Goal: Transaction & Acquisition: Book appointment/travel/reservation

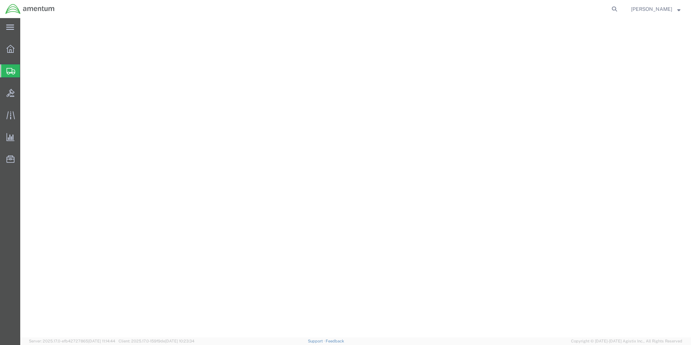
select select "OK"
select select "49831"
select select "[GEOGRAPHIC_DATA]"
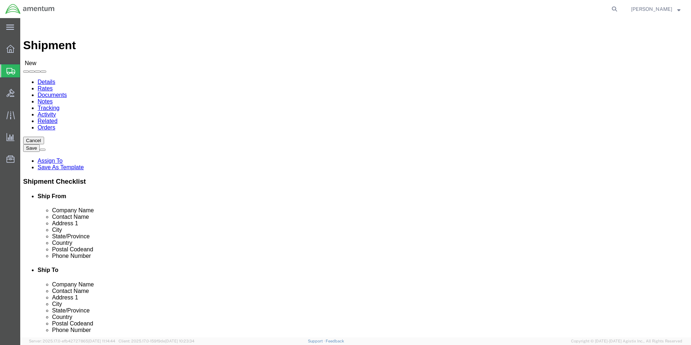
scroll to position [284, 0]
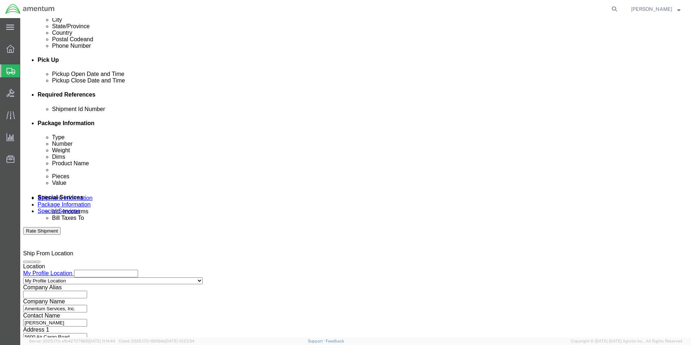
click div "Shipping Mode (Optional)"
drag, startPoint x: 484, startPoint y: 138, endPoint x: 422, endPoint y: 146, distance: 63.1
click button "Add reference"
click select "Select Account Type Activity ID Airline Appointment Number ASN Batch Request # …"
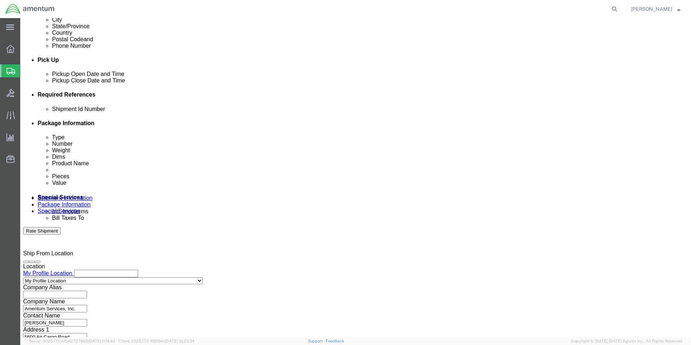
select select "DEPT"
click select "Select Account Type Activity ID Airline Appointment Number ASN Batch Request # …"
select select "CUSTREF"
click select "Select Account Type Activity ID Airline Appointment Number ASN Batch Request # …"
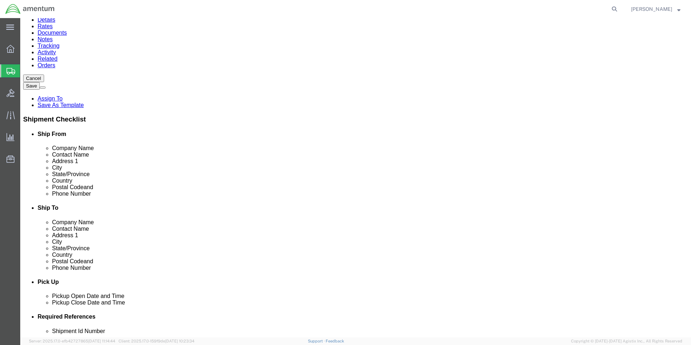
scroll to position [181, 0]
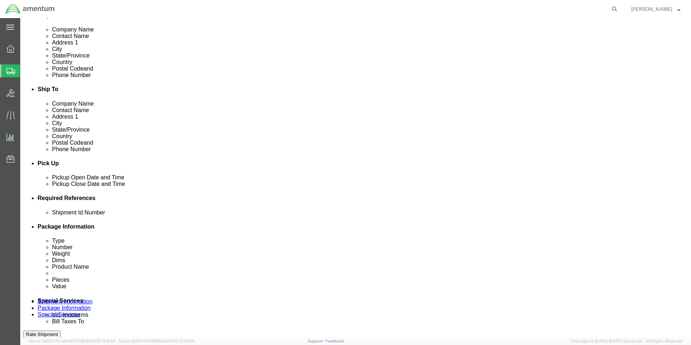
click div "[DATE] 8:00 AM"
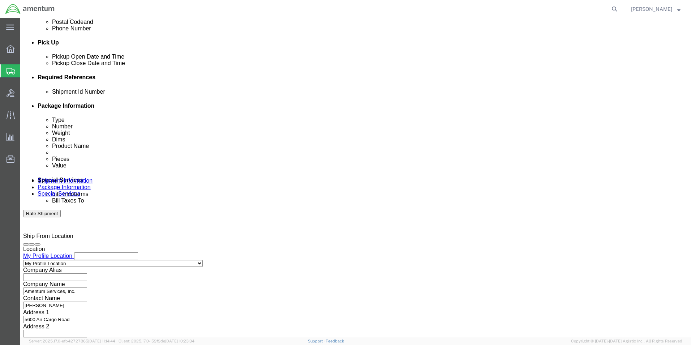
type input "12:00 pm"
click button "Apply"
click div "[DATE] 1:00 PM"
type input "3:00 PM"
click button "Apply"
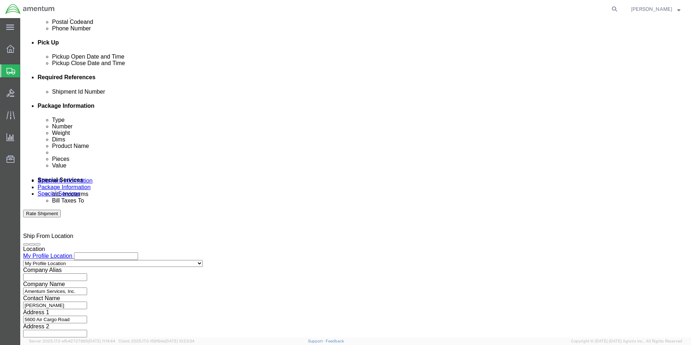
click input "text"
type input "95220"
type input "324723"
type input "cbp"
click input "cbp"
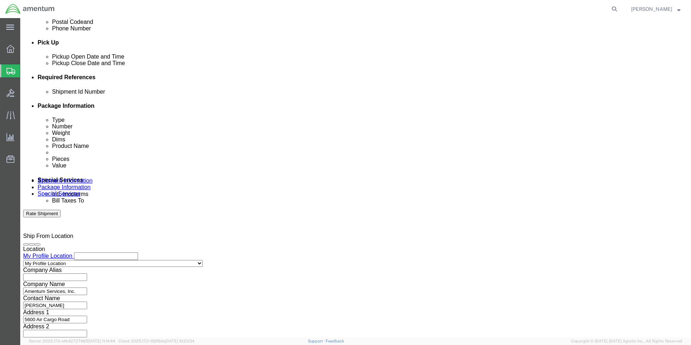
click input "cbp"
type input "CBP"
click button "Continue"
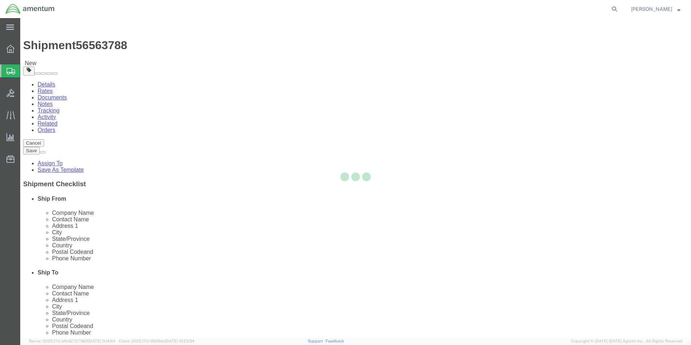
select select "CBOX"
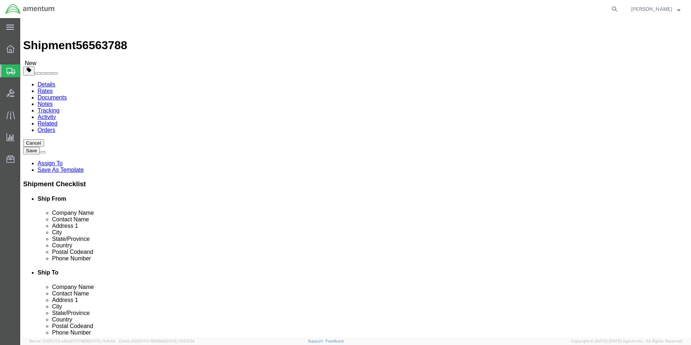
click input "text"
type input "17"
type input "11"
type input "12"
type input "10.00"
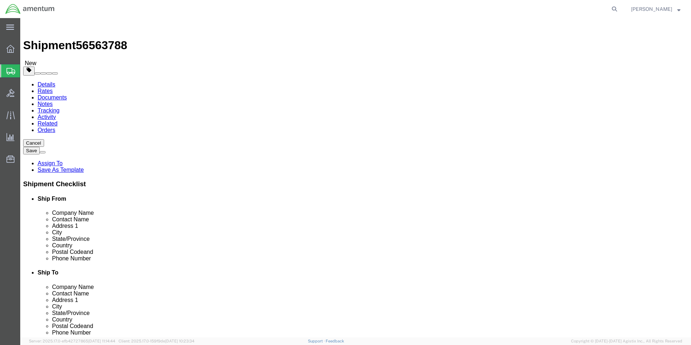
click link "Add Content"
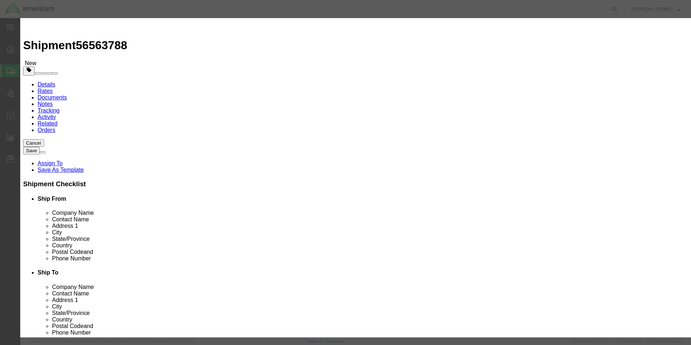
click input "text"
type input "NRFI AIRCRAFT PARTS"
select select "US"
click input "0"
type input "1.00"
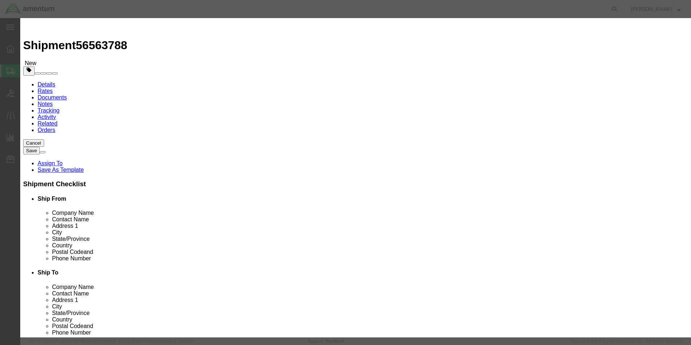
type input "8000.00"
select select "USD"
click button "Save & Close"
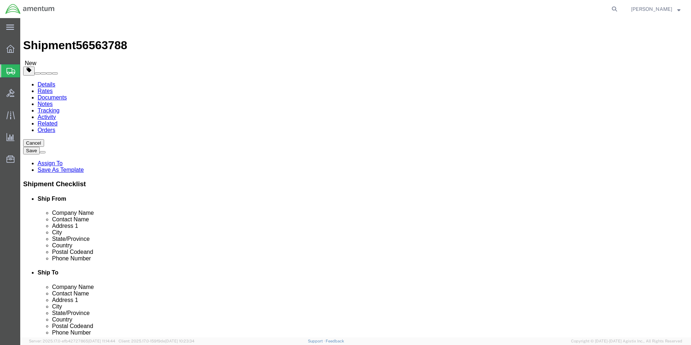
click link "Add Package"
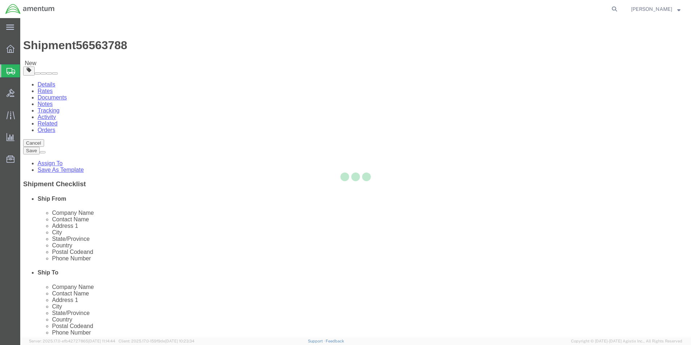
select select "CBOX"
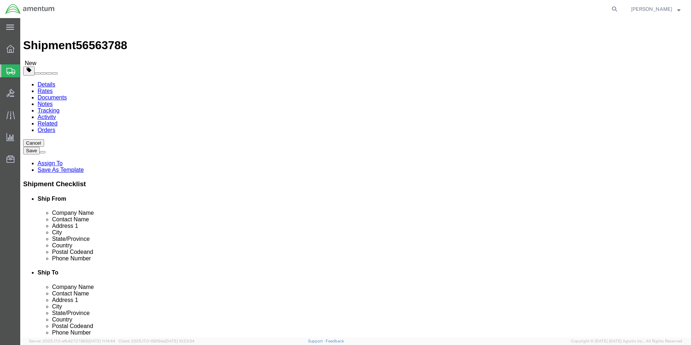
click input "text"
type input "16"
type input "15"
type input "6"
type input "8.00"
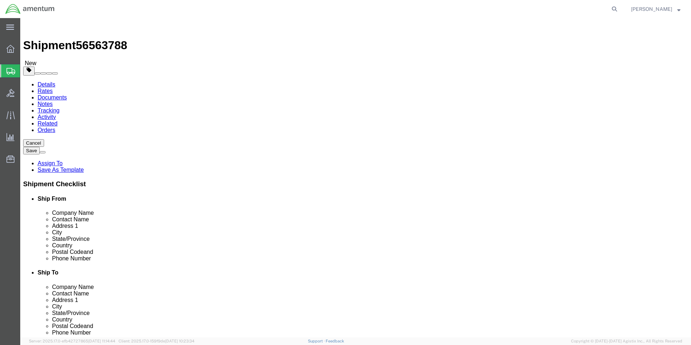
click link "Add Content"
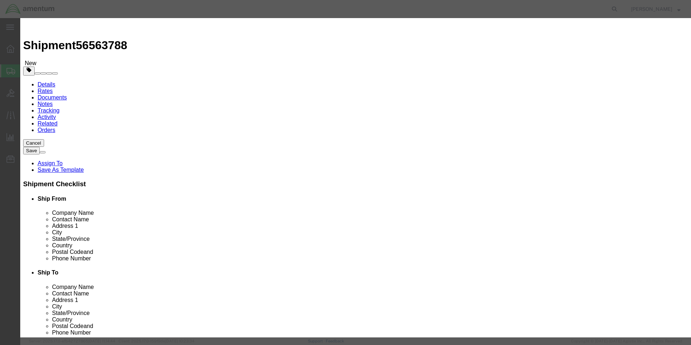
click input "text"
click input "NRFI"
type input "NRFI AIRCRAFT PARTS"
type input "8000.00"
click input "0"
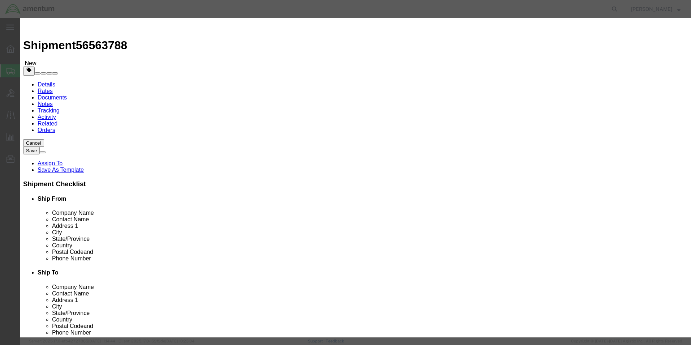
click input "0"
type input "1.00"
type input "8000"
type input "500.00"
select select "USD"
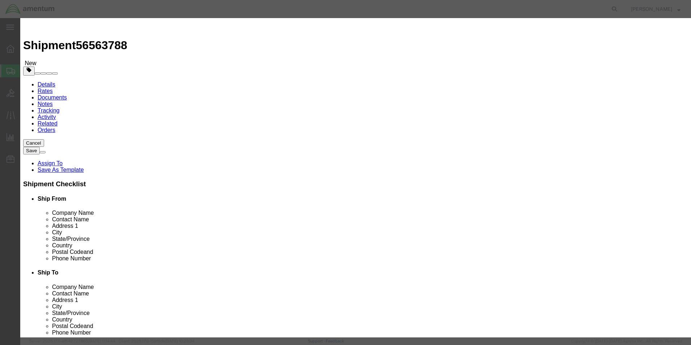
click button "Save & Close"
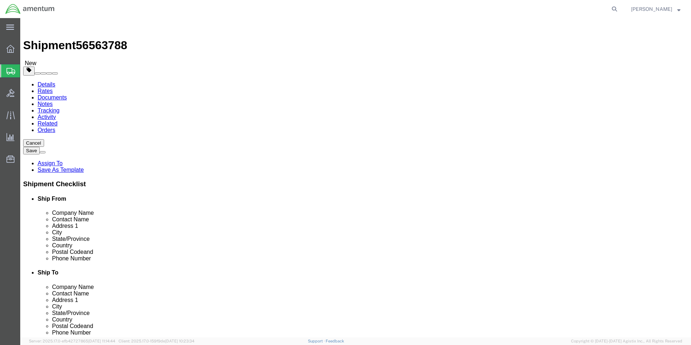
click link "Add Package"
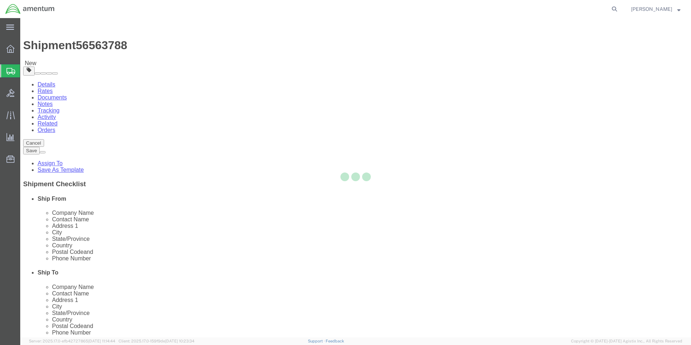
select select "CBOX"
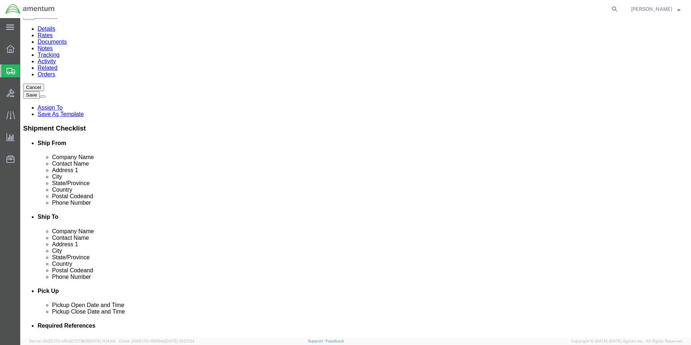
scroll to position [130, 0]
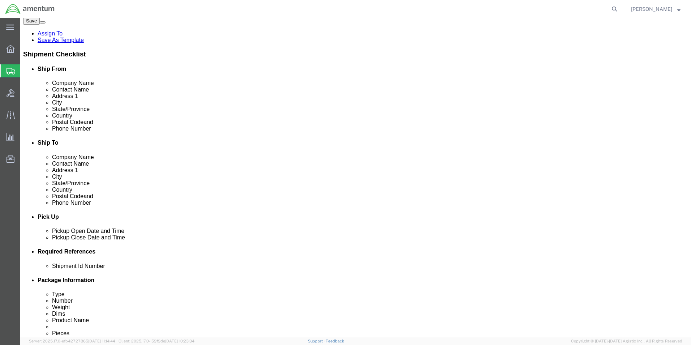
click input "text"
type input "24"
type input "12"
type input "17"
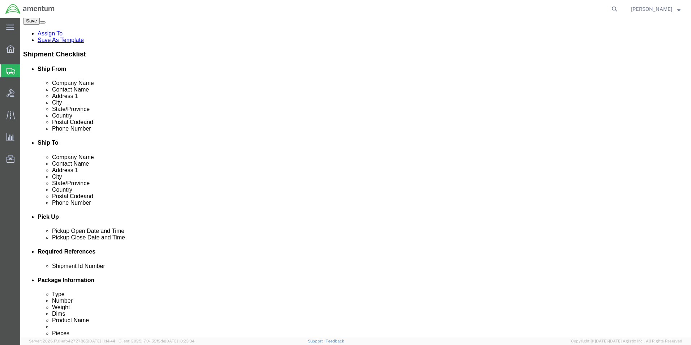
click span
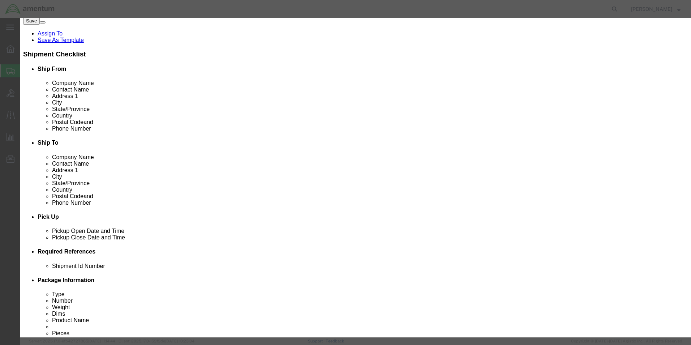
click input "text"
type input "NRFI AIRCRAFT PARTS"
select select "US"
click input "0"
type input "2.00"
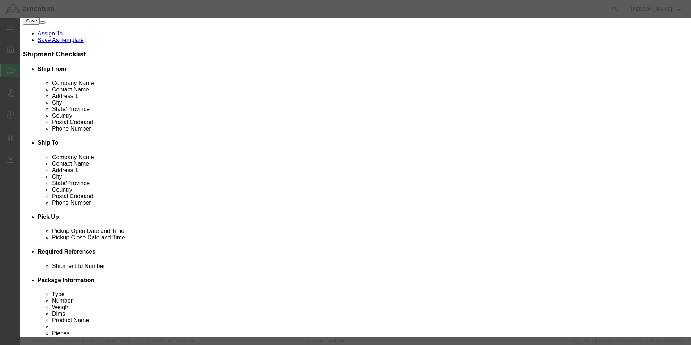
type input "2500.00"
select select "USD"
click button "Save & Close"
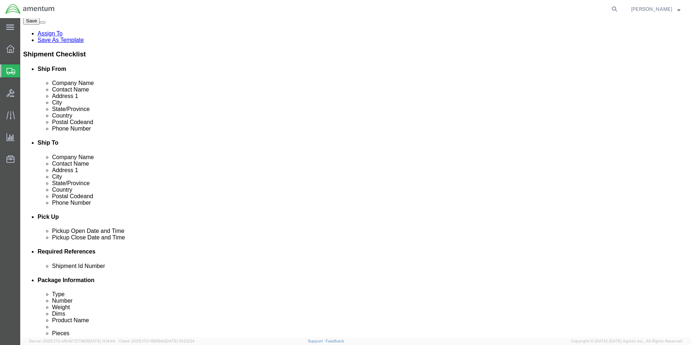
click link "Add Package"
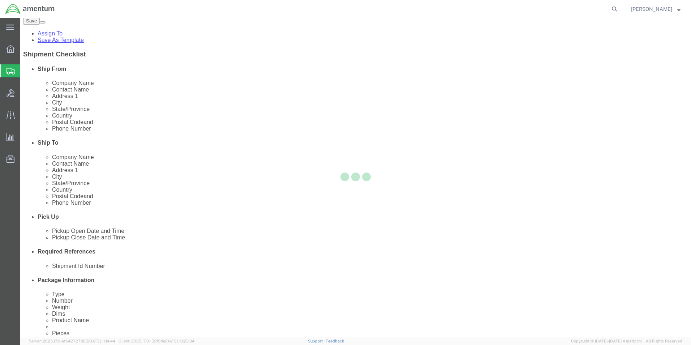
select select "CBOX"
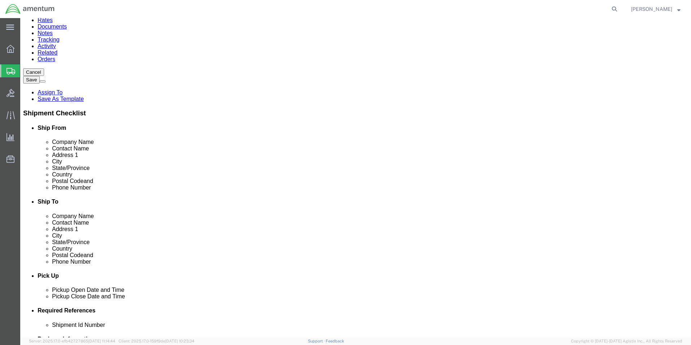
scroll to position [181, 0]
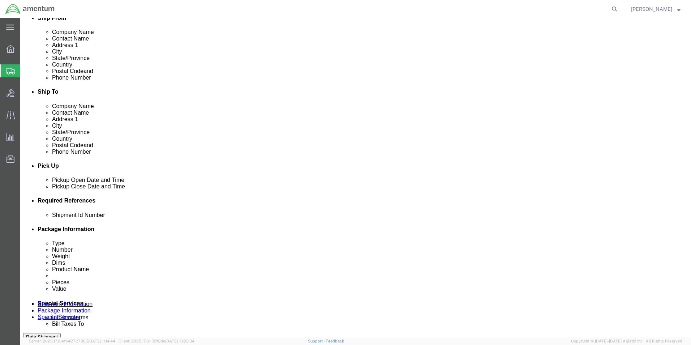
click input "text"
type input "14"
type input "10"
type input "12"
type input "9.00"
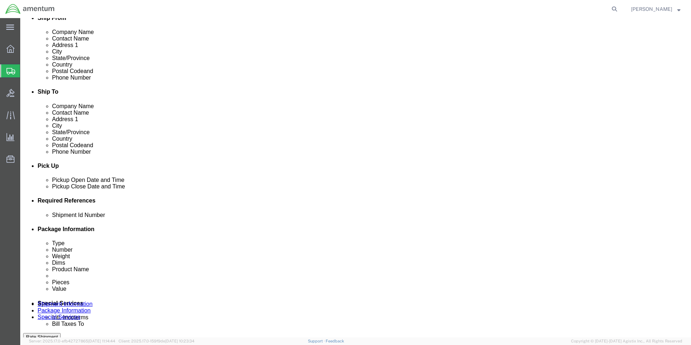
click span
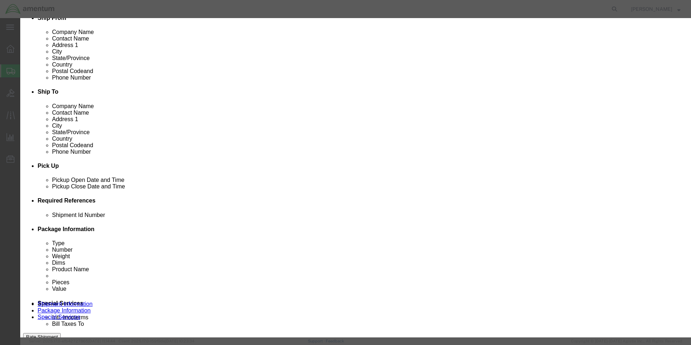
click input "text"
type input "NRFI AIRCRAFT PARTS"
type input "2500.00"
click input "0"
type input "8.00"
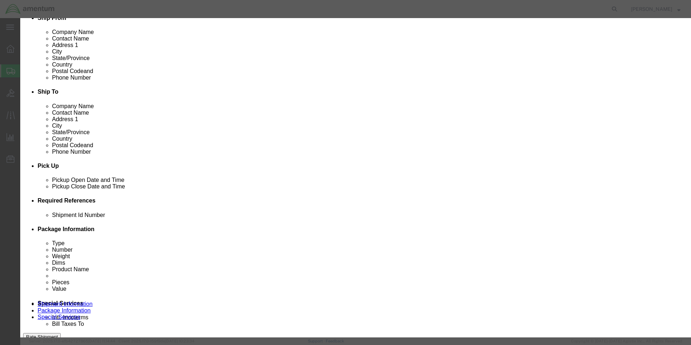
drag, startPoint x: 213, startPoint y: 82, endPoint x: 221, endPoint y: 94, distance: 14.4
click input "20000"
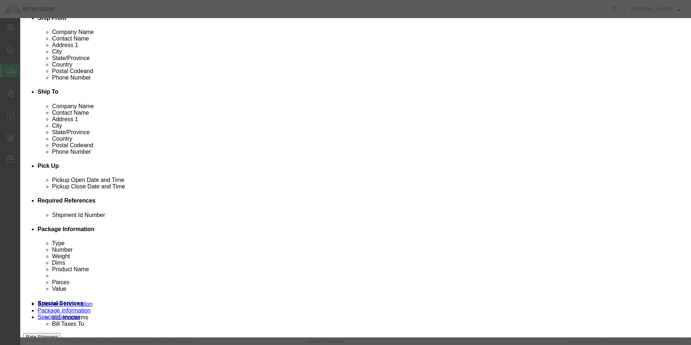
type input "6500.00"
drag, startPoint x: 476, startPoint y: 251, endPoint x: 465, endPoint y: 253, distance: 11.7
click button "Save & Close"
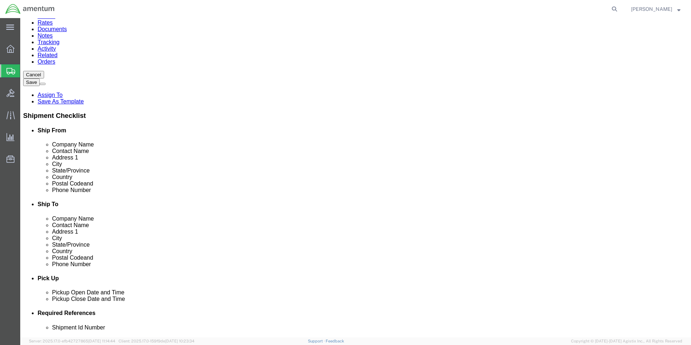
scroll to position [0, 0]
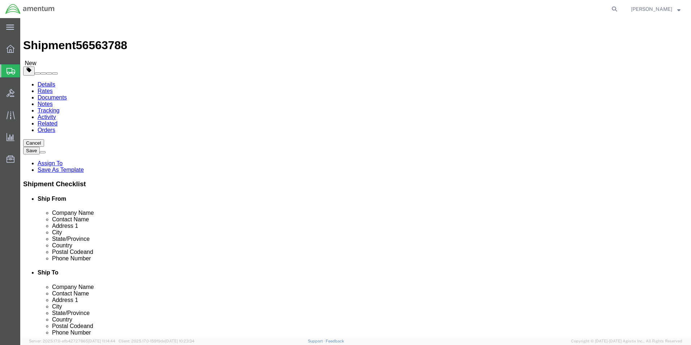
drag, startPoint x: 580, startPoint y: 307, endPoint x: 365, endPoint y: 232, distance: 227.5
click button "Rate Shipment"
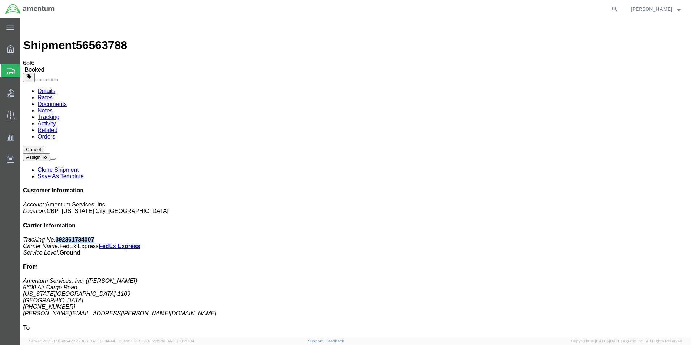
drag, startPoint x: 625, startPoint y: 111, endPoint x: 591, endPoint y: 113, distance: 34.0
click at [591, 236] on p "Tracking No: 392361734007 Carrier Name: FedEx Express FedEx Express Service Lev…" at bounding box center [355, 246] width 665 height 20
copy b "392361734007"
drag, startPoint x: 302, startPoint y: 171, endPoint x: 300, endPoint y: 155, distance: 15.6
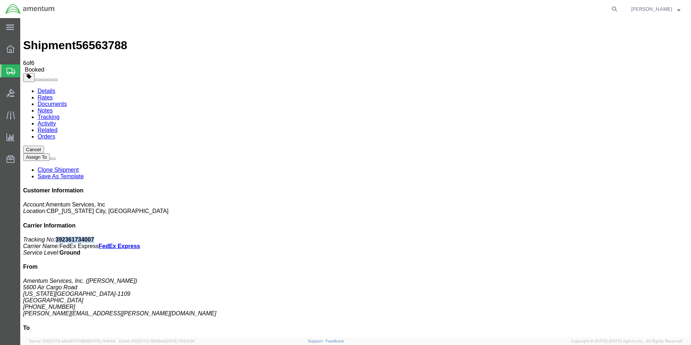
drag, startPoint x: 176, startPoint y: 19, endPoint x: 300, endPoint y: 142, distance: 174.9
drag, startPoint x: 302, startPoint y: 128, endPoint x: 213, endPoint y: 20, distance: 139.7
